Goal: Feedback & Contribution: Contribute content

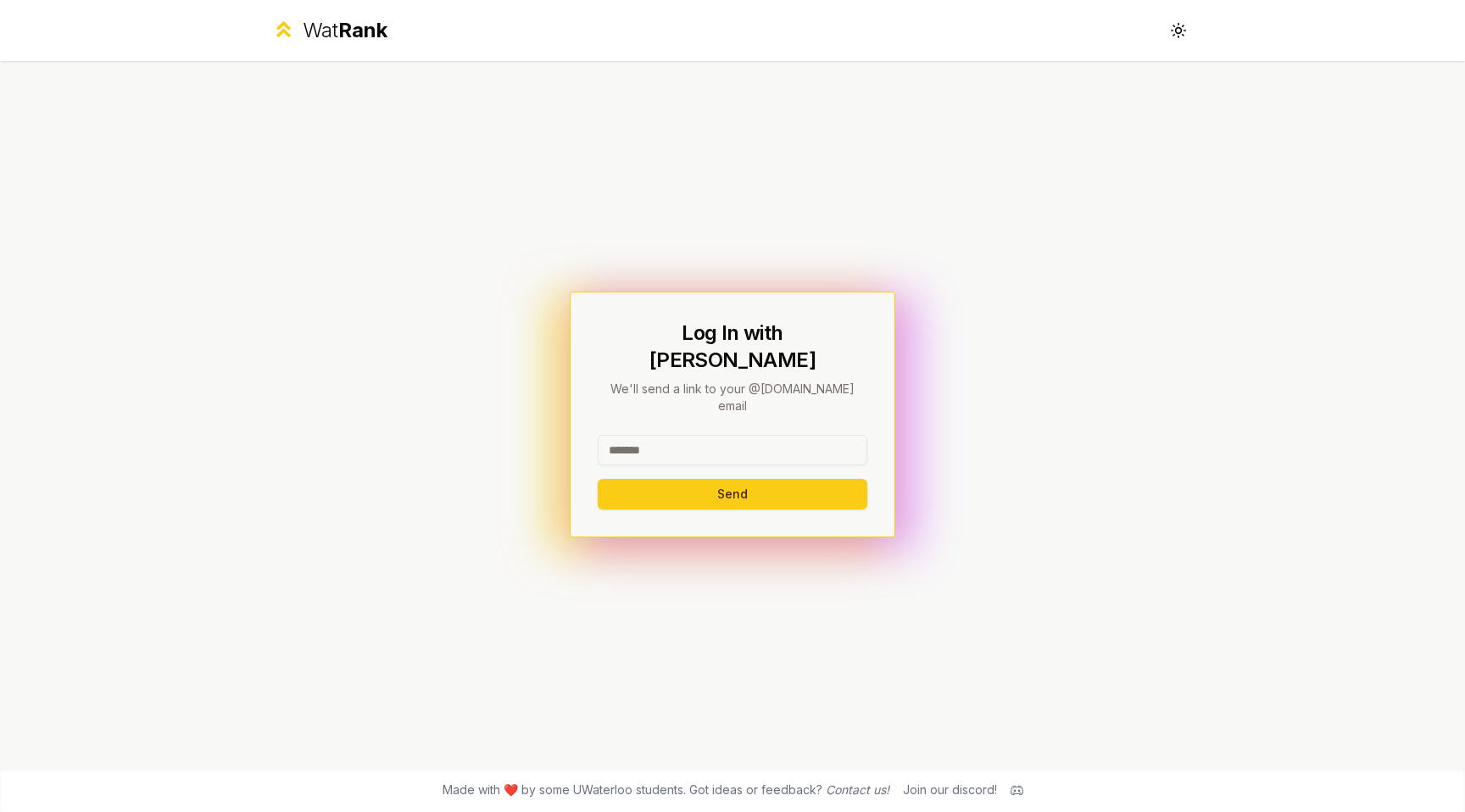
click at [831, 435] on input at bounding box center [733, 450] width 270 height 31
type input "******"
click at [649, 479] on button "Send" at bounding box center [733, 494] width 270 height 31
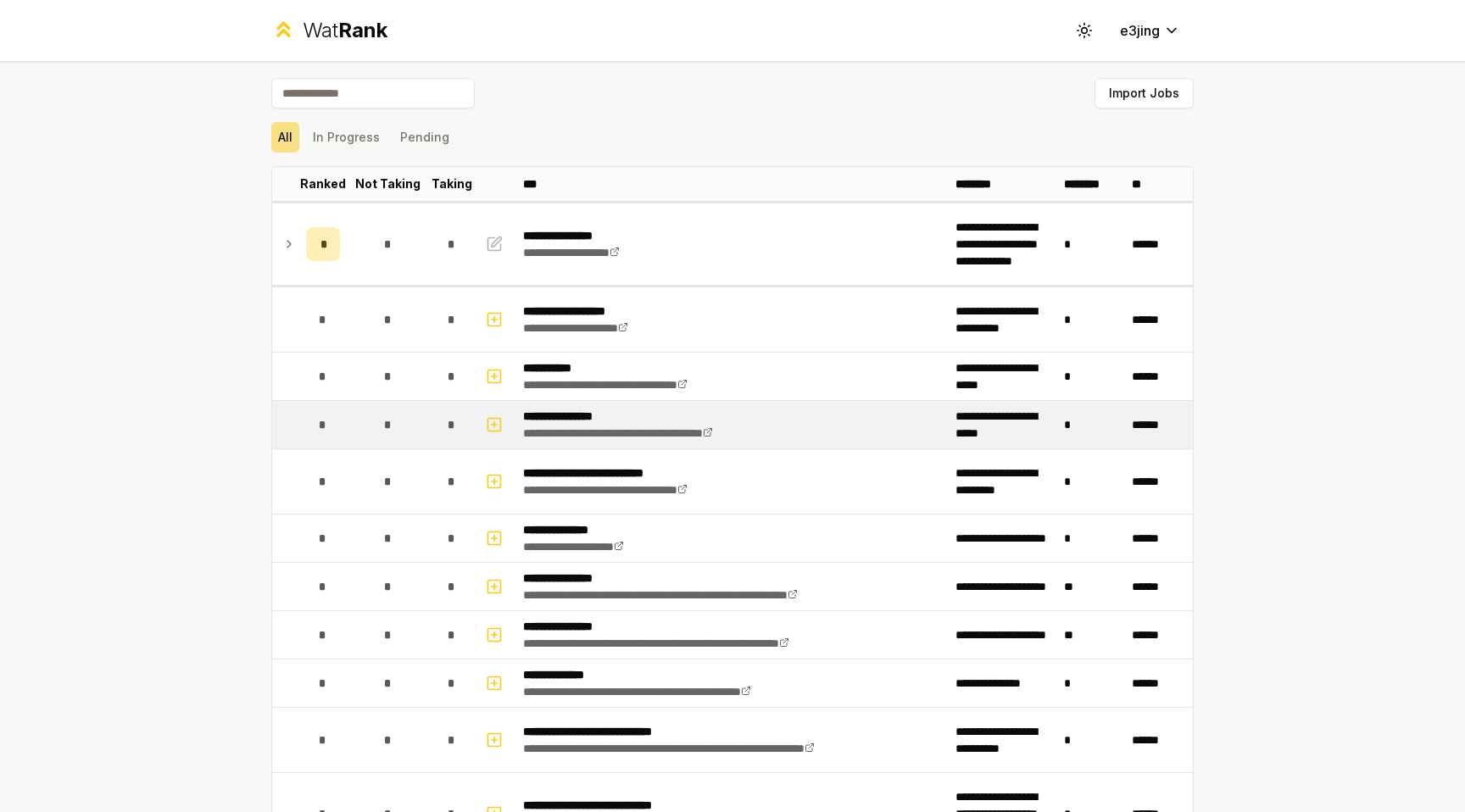
scroll to position [564, 0]
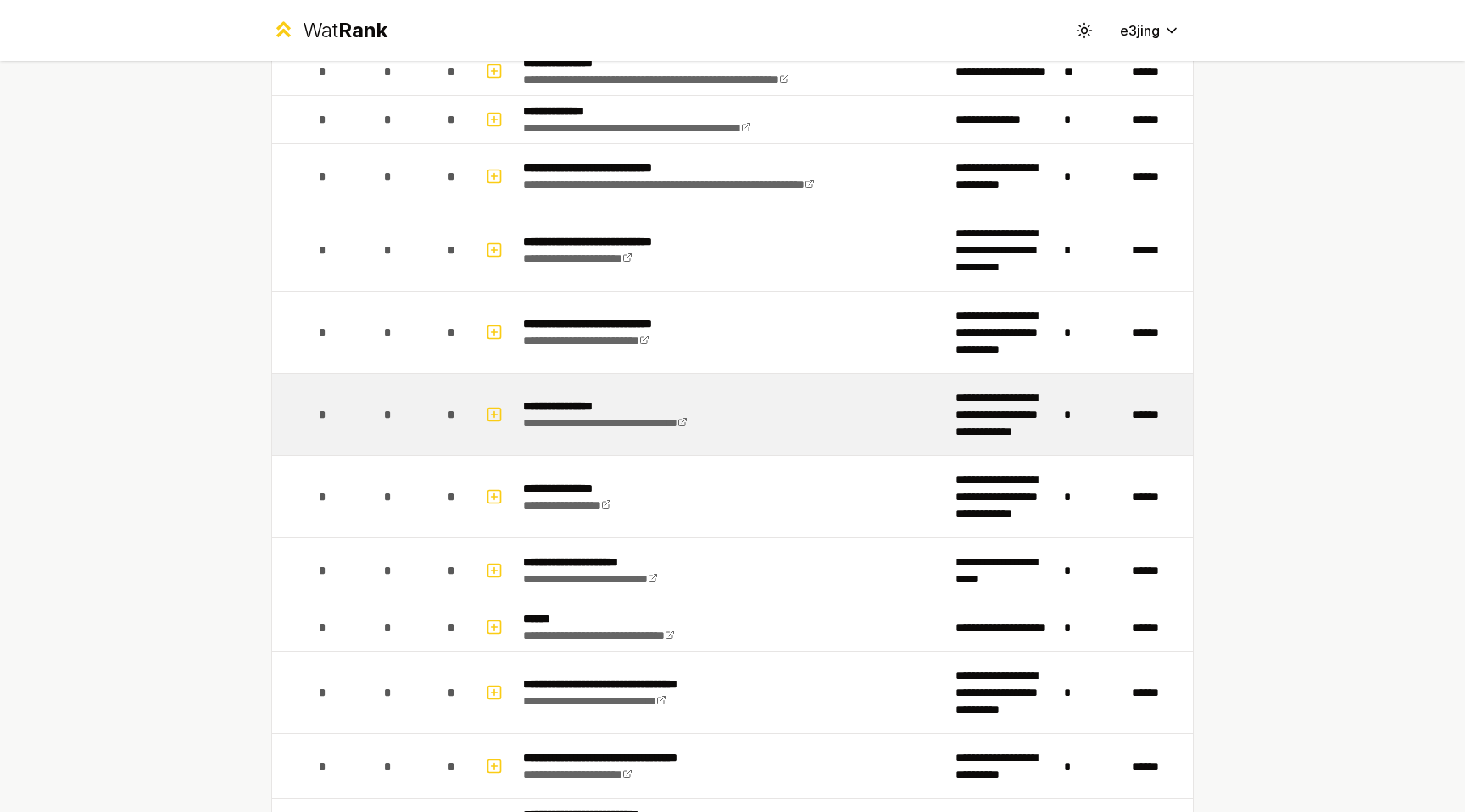
click at [379, 419] on div "*" at bounding box center [387, 415] width 33 height 33
click at [497, 417] on icon "button" at bounding box center [494, 415] width 17 height 20
select select
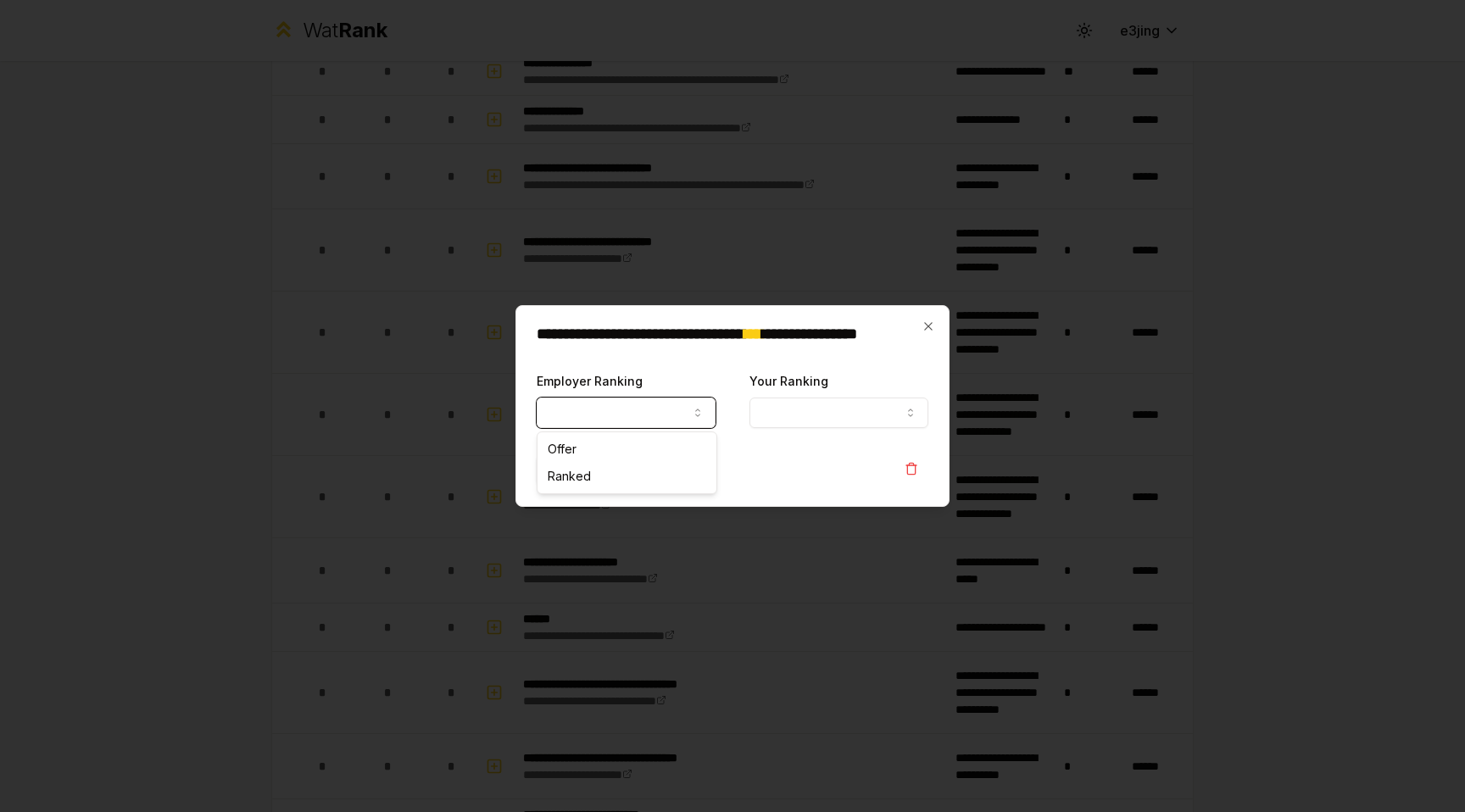
click at [604, 399] on button "Employer Ranking" at bounding box center [626, 413] width 179 height 31
select select "******"
click at [789, 413] on button "Your Ranking" at bounding box center [839, 413] width 179 height 31
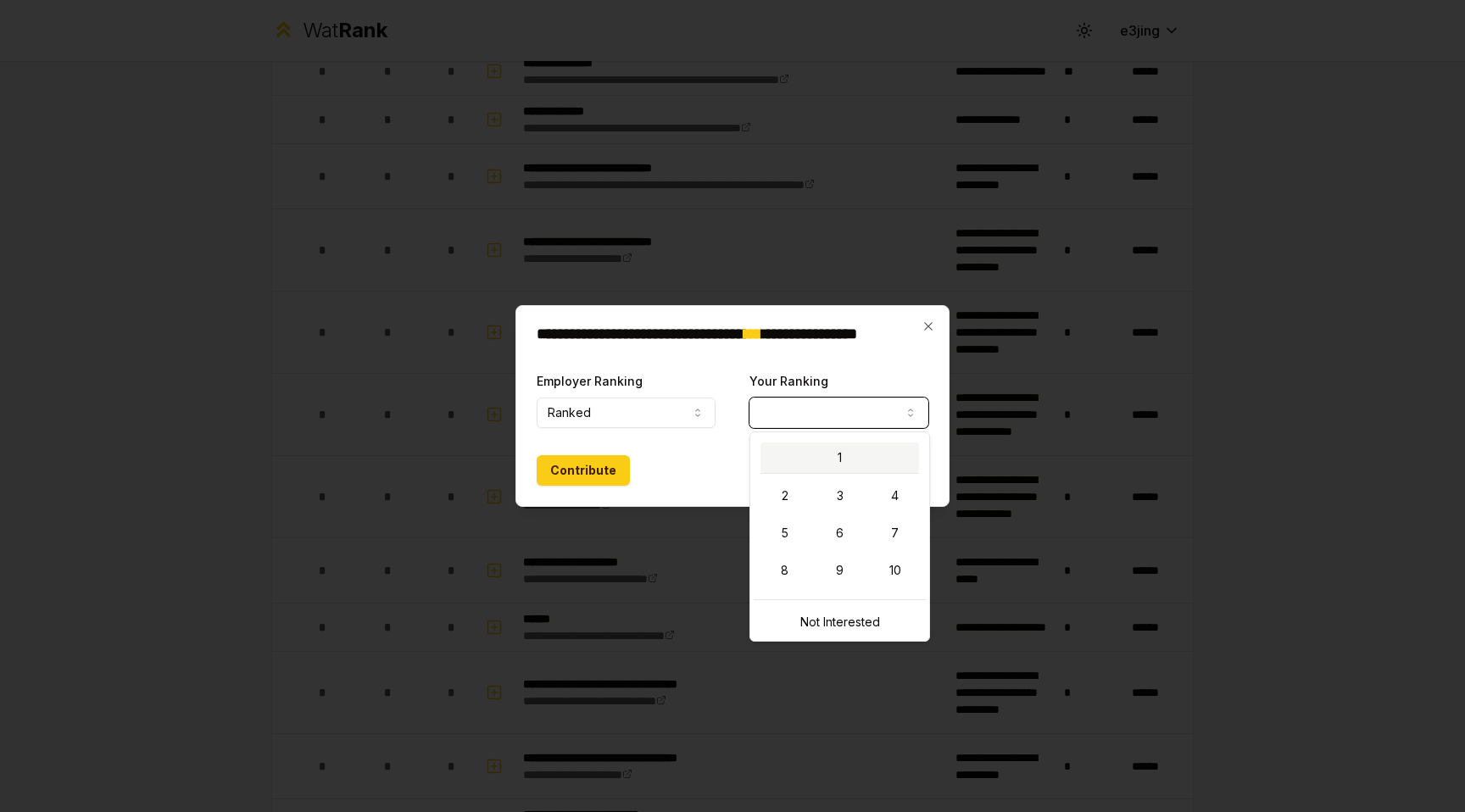
select select "*"
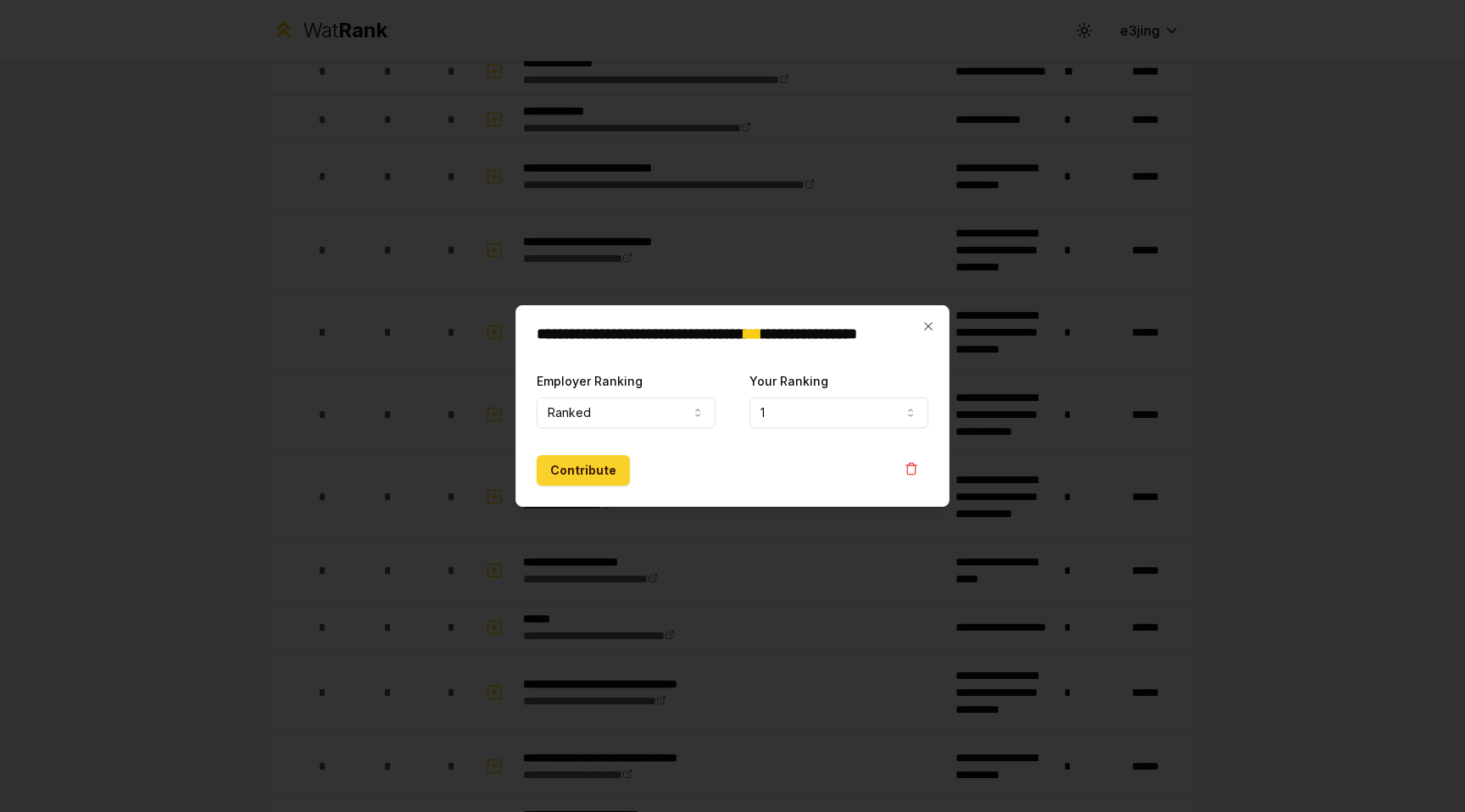
click at [592, 471] on button "Contribute" at bounding box center [583, 470] width 93 height 31
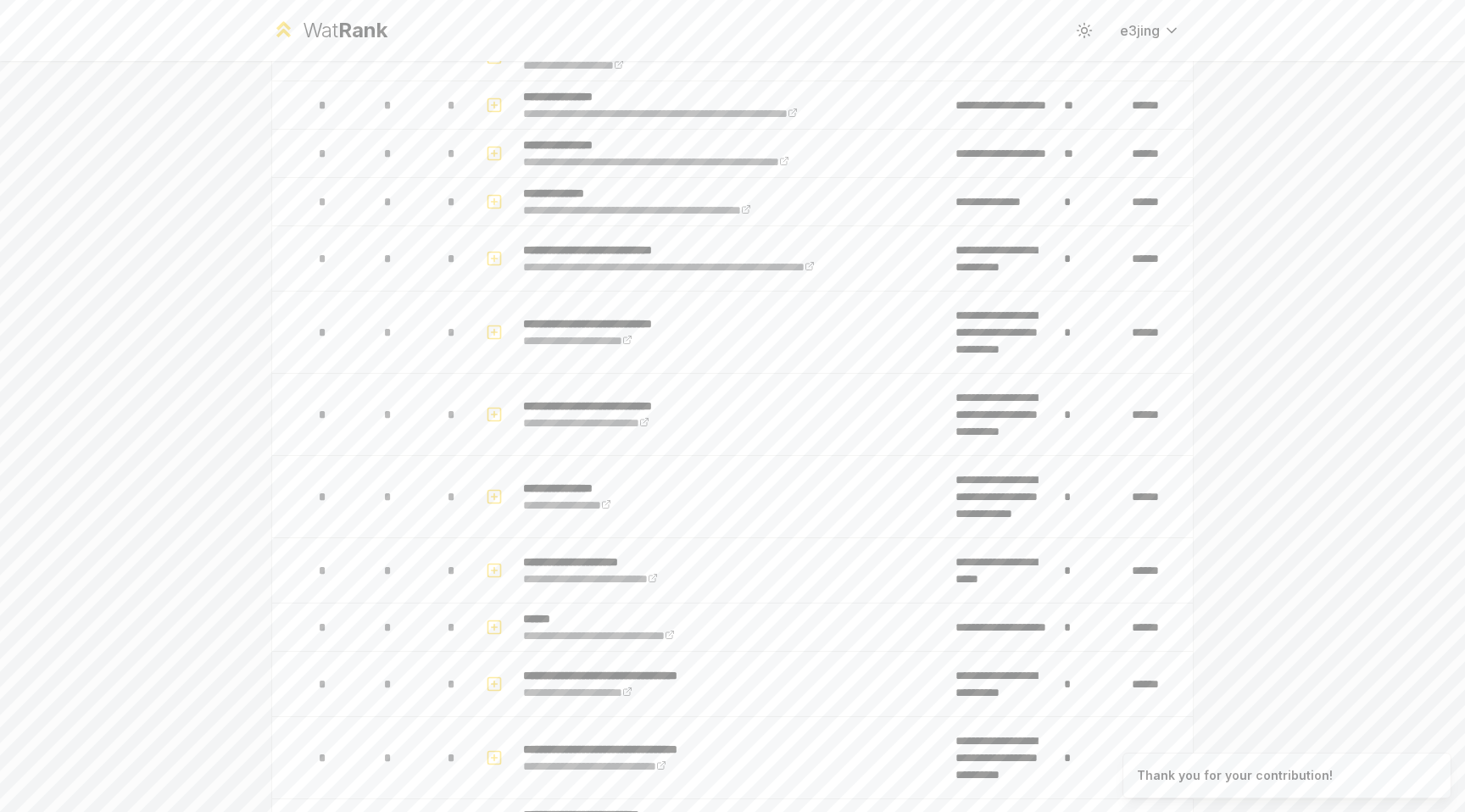
scroll to position [0, 0]
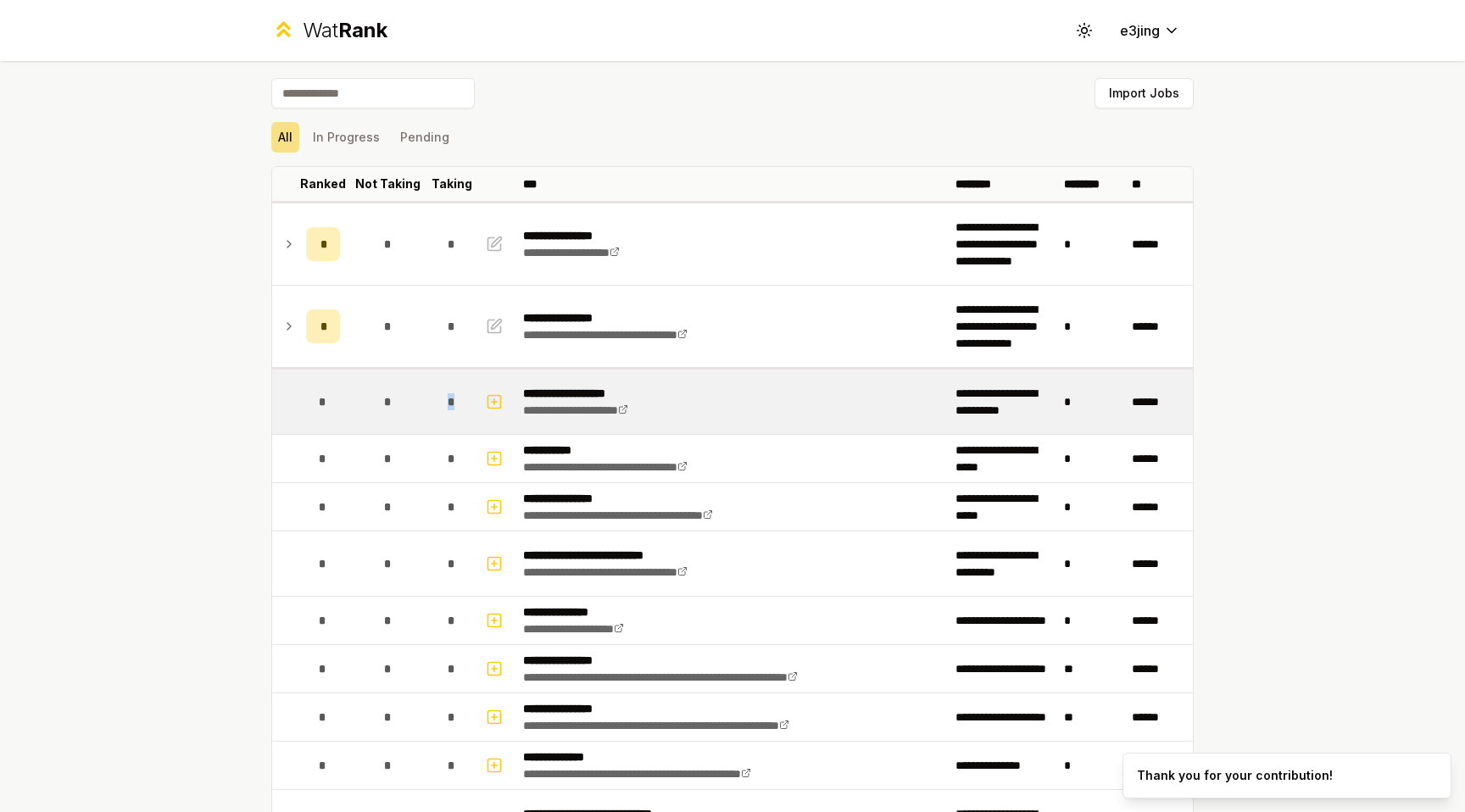
click at [452, 393] on span "*" at bounding box center [451, 402] width 7 height 17
click at [455, 407] on span "*" at bounding box center [451, 402] width 7 height 17
click at [494, 407] on rect "button" at bounding box center [495, 402] width 13 height 13
select select
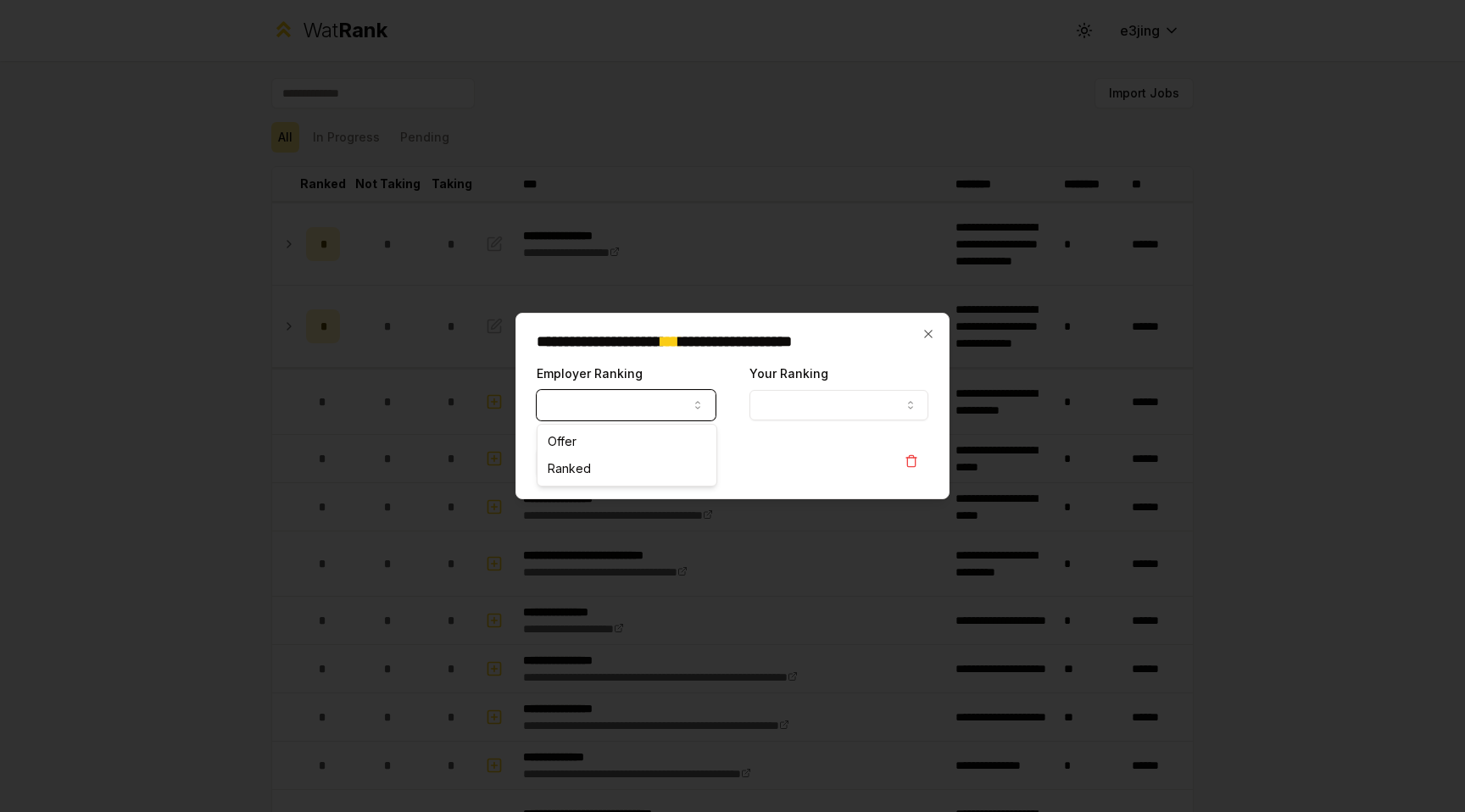
click at [617, 415] on button "Employer Ranking" at bounding box center [626, 405] width 179 height 31
click at [767, 483] on div "**********" at bounding box center [732, 406] width 434 height 187
click at [927, 336] on icon "button" at bounding box center [928, 334] width 14 height 14
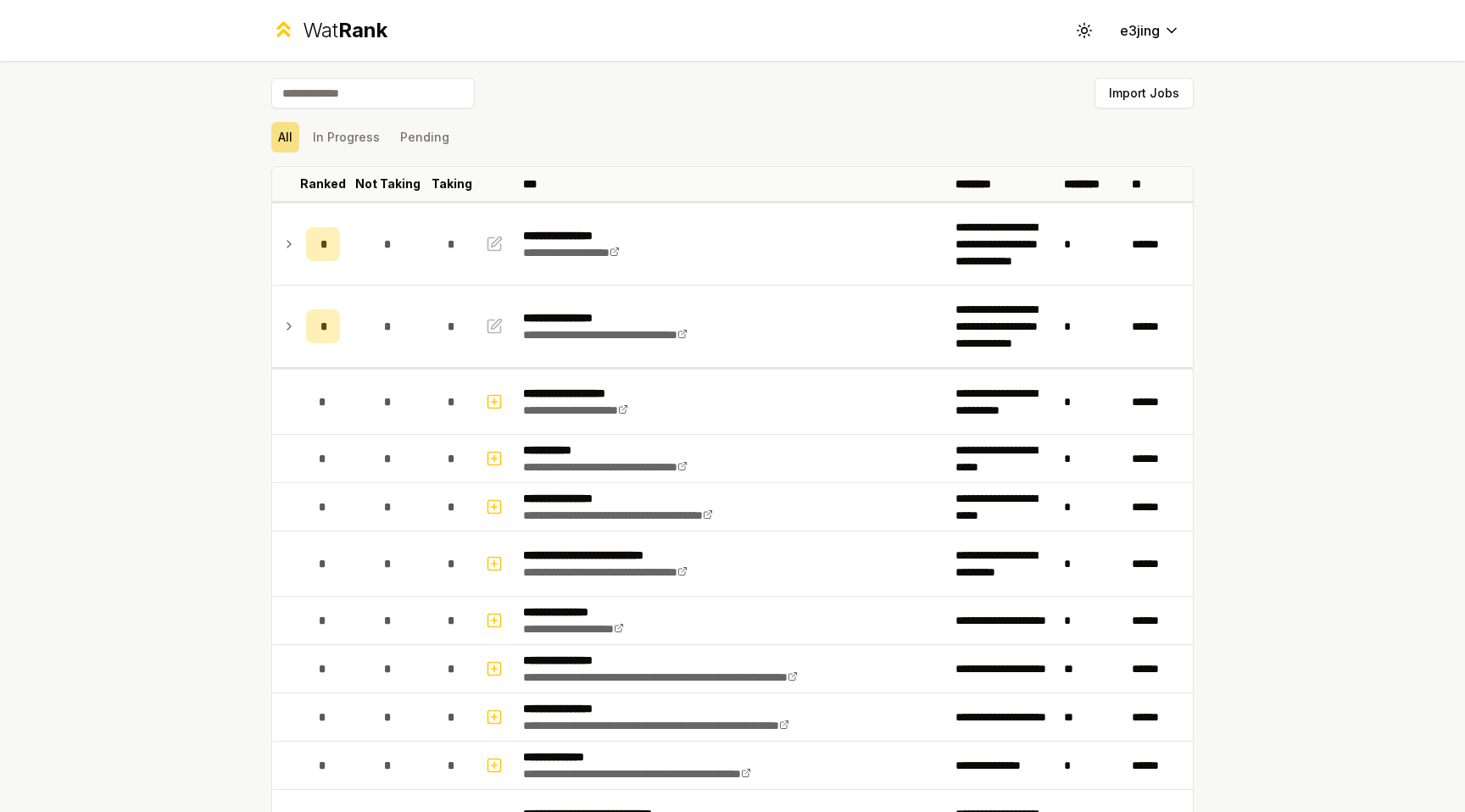
click at [220, 366] on div "**********" at bounding box center [732, 406] width 1465 height 812
